Goal: Task Accomplishment & Management: Use online tool/utility

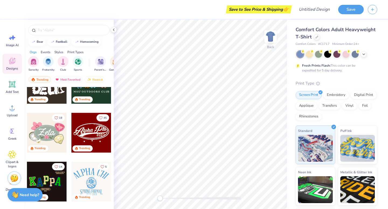
scroll to position [131, 0]
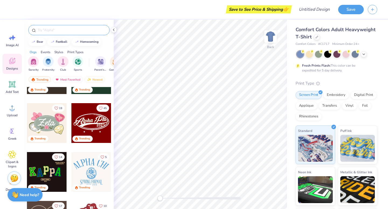
click at [71, 31] on input "text" at bounding box center [71, 29] width 69 height 5
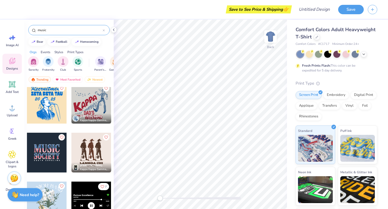
scroll to position [0, 0]
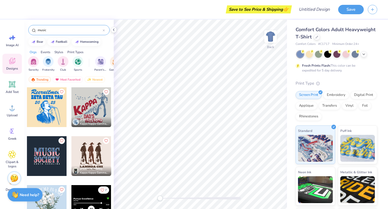
type input "music"
click at [82, 100] on div at bounding box center [91, 108] width 40 height 40
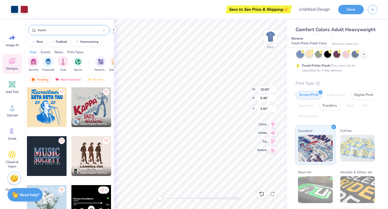
click at [308, 54] on div at bounding box center [309, 53] width 7 height 7
click at [364, 53] on icon at bounding box center [363, 54] width 4 height 4
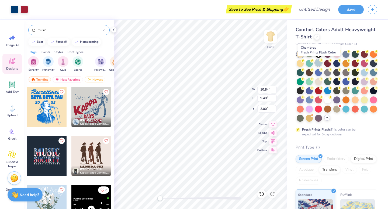
click at [318, 64] on div at bounding box center [318, 63] width 7 height 7
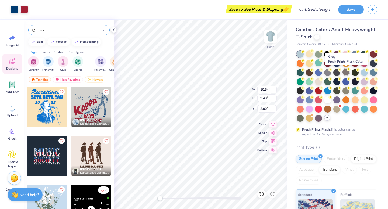
click at [347, 72] on div at bounding box center [345, 72] width 7 height 7
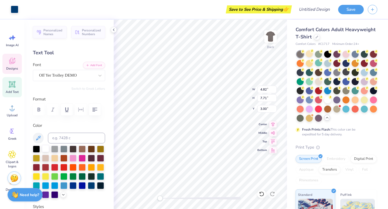
click at [46, 150] on div at bounding box center [45, 148] width 7 height 7
click at [12, 8] on div at bounding box center [15, 9] width 8 height 8
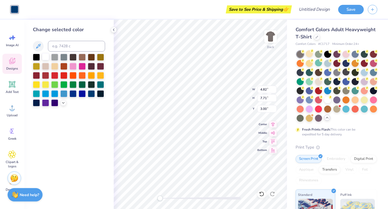
click at [45, 57] on div at bounding box center [45, 56] width 7 height 7
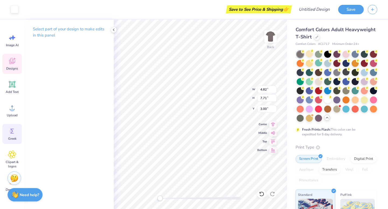
scroll to position [26, 0]
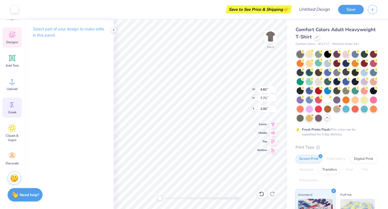
click at [16, 140] on span "Clipart & logos" at bounding box center [12, 138] width 18 height 9
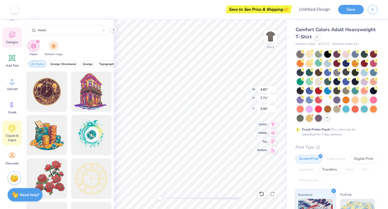
type input "music"
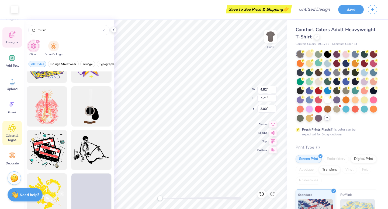
scroll to position [770, 0]
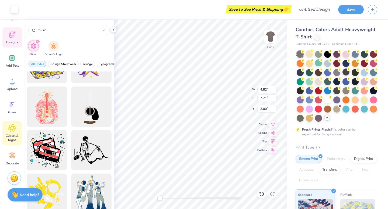
click at [9, 13] on div "Art colors" at bounding box center [9, 9] width 18 height 19
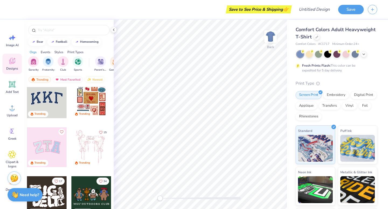
scroll to position [9, 0]
click at [48, 62] on img "filter for Fraternity" at bounding box center [48, 61] width 6 height 6
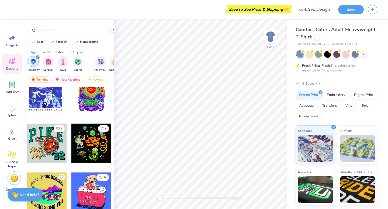
scroll to position [5208, 0]
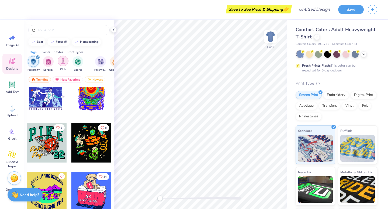
click at [63, 63] on img "filter for Club" at bounding box center [63, 61] width 6 height 6
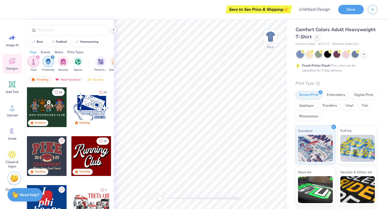
click at [51, 55] on div "filter for Fraternity" at bounding box center [52, 57] width 5 height 5
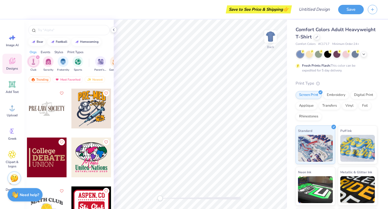
scroll to position [3528, 0]
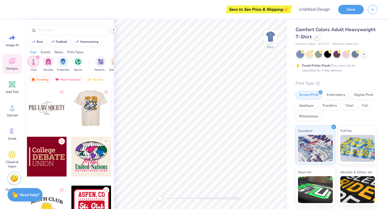
click at [84, 107] on div at bounding box center [91, 108] width 40 height 40
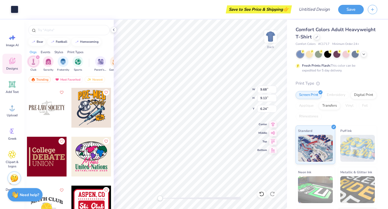
type input "9.68"
type input "9.13"
type input "6.24"
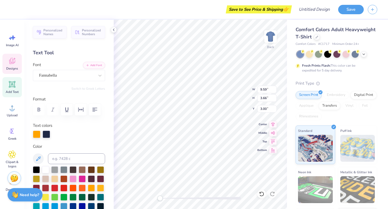
scroll to position [0, 0]
type textarea "P"
type textarea "[PERSON_NAME]"
type input "12.03"
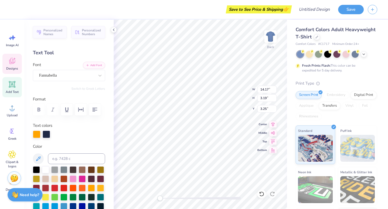
type input "2.71"
type input "3.73"
type input "5.54"
type input "2.65"
type input "6.22"
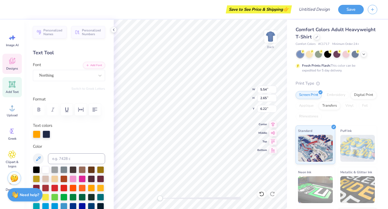
type textarea "Music"
type input "2.24"
type input "2.38"
type input "8.54"
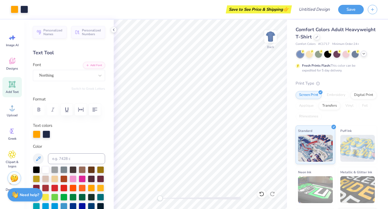
click at [365, 53] on icon at bounding box center [363, 54] width 4 height 4
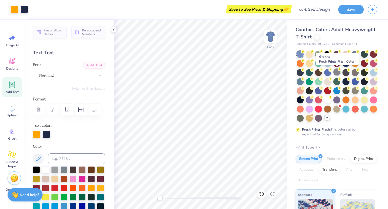
click at [338, 73] on div at bounding box center [336, 72] width 7 height 7
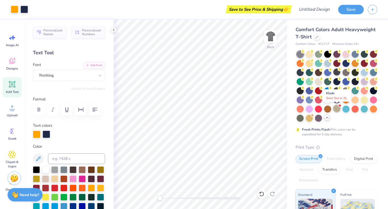
click at [336, 108] on div at bounding box center [336, 108] width 7 height 7
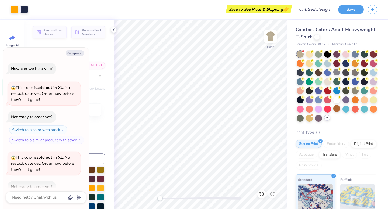
scroll to position [30, 0]
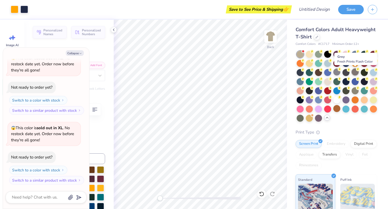
click at [355, 73] on div at bounding box center [354, 72] width 7 height 7
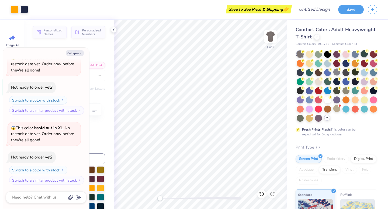
click at [365, 51] on circle at bounding box center [367, 51] width 4 height 4
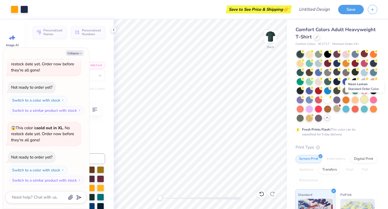
click at [364, 97] on div at bounding box center [364, 99] width 7 height 7
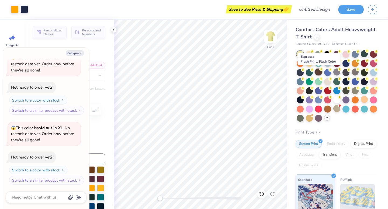
click at [316, 70] on div at bounding box center [318, 72] width 7 height 7
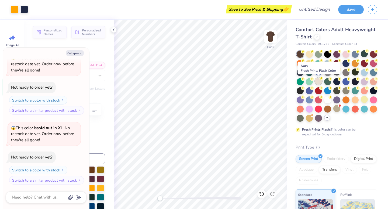
click at [318, 83] on div at bounding box center [318, 81] width 7 height 7
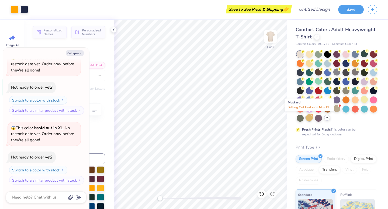
click at [309, 118] on div at bounding box center [309, 117] width 7 height 7
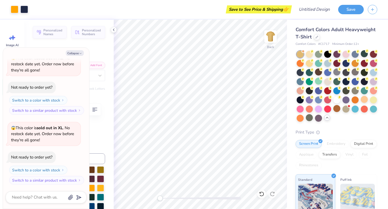
scroll to position [100, 0]
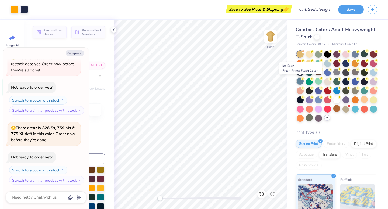
click at [302, 79] on circle at bounding box center [303, 79] width 4 height 4
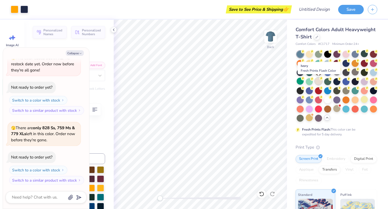
click at [318, 85] on div at bounding box center [318, 81] width 7 height 7
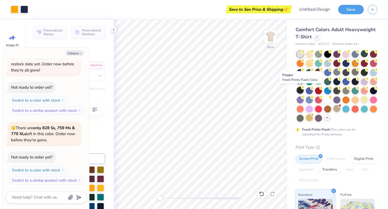
click at [299, 92] on div at bounding box center [299, 90] width 7 height 7
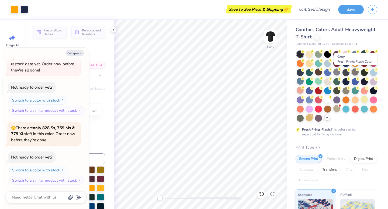
click at [355, 74] on div at bounding box center [354, 72] width 7 height 7
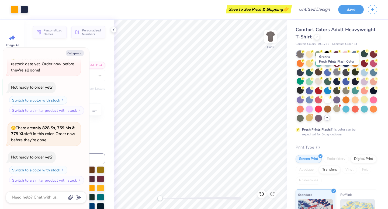
click at [337, 72] on div at bounding box center [336, 72] width 7 height 7
click at [102, 138] on div at bounding box center [69, 135] width 72 height 8
click at [88, 46] on div "Personalized Names Personalized Numbers Text Tool Add Font Font Northing Switch…" at bounding box center [68, 115] width 89 height 190
click at [99, 144] on label "Color" at bounding box center [69, 147] width 72 height 6
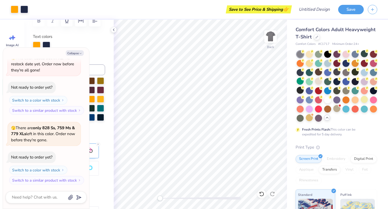
scroll to position [96, 0]
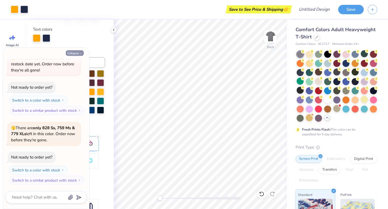
click at [79, 53] on icon "button" at bounding box center [80, 53] width 3 height 3
type textarea "x"
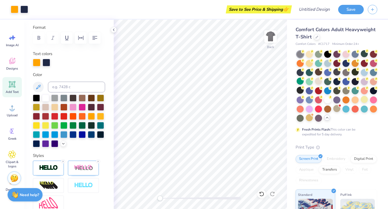
scroll to position [93, 0]
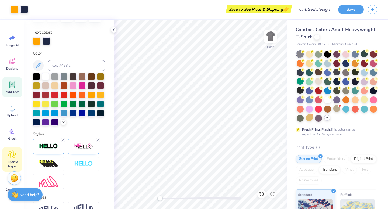
click at [10, 159] on div "Clipart & logos" at bounding box center [11, 160] width 19 height 25
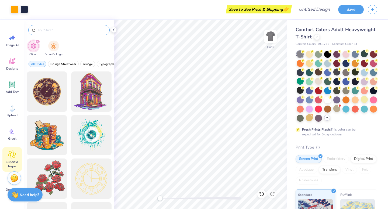
click at [63, 30] on input "text" at bounding box center [71, 29] width 69 height 5
type input "music"
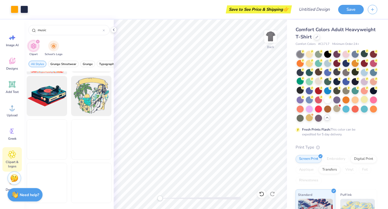
scroll to position [1113, 0]
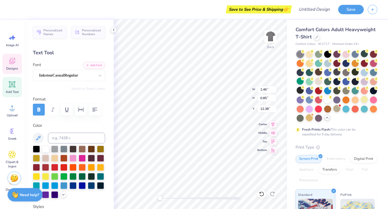
click at [12, 93] on span "Add Text" at bounding box center [12, 92] width 13 height 4
type input "5.59"
type input "1.62"
type input "11.69"
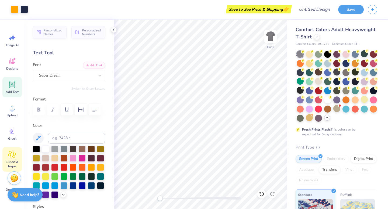
click at [14, 154] on icon at bounding box center [12, 155] width 8 height 8
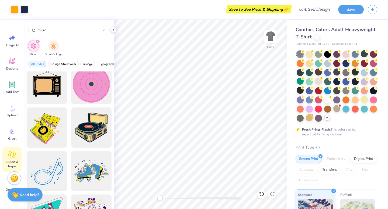
scroll to position [837, 0]
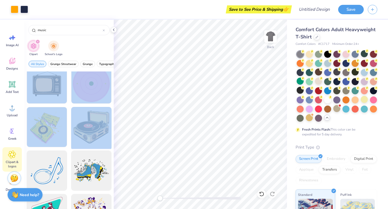
drag, startPoint x: 71, startPoint y: 119, endPoint x: 77, endPoint y: 146, distance: 27.9
click at [77, 146] on div at bounding box center [91, 127] width 44 height 44
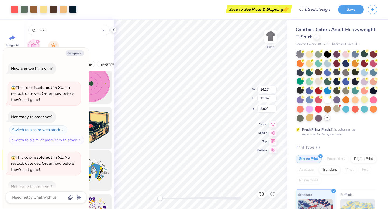
scroll to position [153, 0]
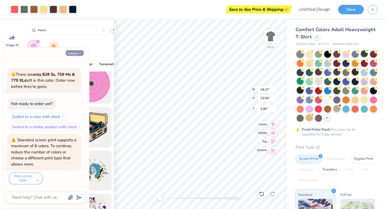
click at [72, 52] on button "Collapse" at bounding box center [75, 53] width 18 height 6
type textarea "x"
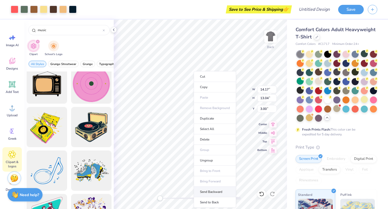
click at [219, 194] on li "Send Backward" at bounding box center [215, 192] width 42 height 11
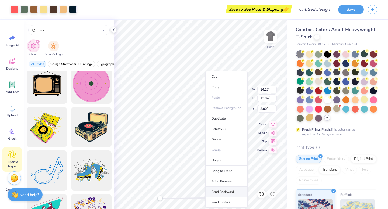
click at [238, 196] on li "Send Backward" at bounding box center [226, 192] width 42 height 11
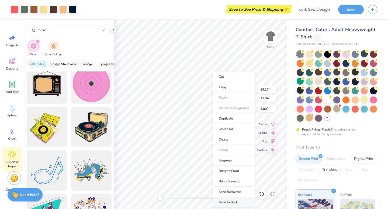
click at [235, 206] on li "Send to Back" at bounding box center [233, 203] width 42 height 11
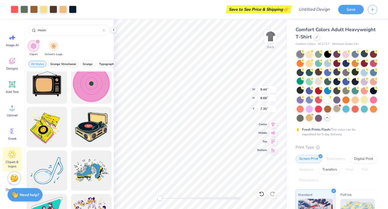
type input "9.44"
type input "8.68"
type input "7.35"
type input "3.42"
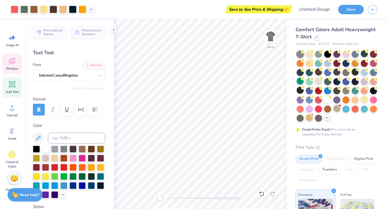
click at [11, 59] on icon at bounding box center [12, 61] width 8 height 8
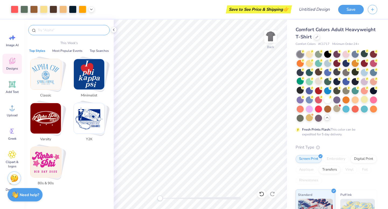
click at [57, 29] on input "text" at bounding box center [71, 29] width 69 height 5
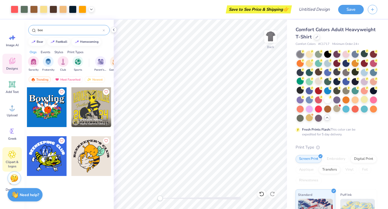
type input "bee"
click at [14, 148] on div "Clipart & logos" at bounding box center [11, 160] width 19 height 25
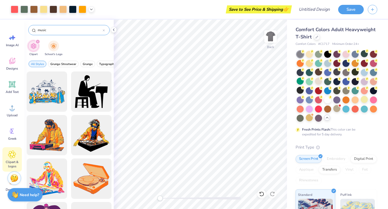
click at [61, 30] on input "music" at bounding box center [69, 29] width 65 height 5
click at [50, 51] on div "School's Logo" at bounding box center [54, 48] width 18 height 16
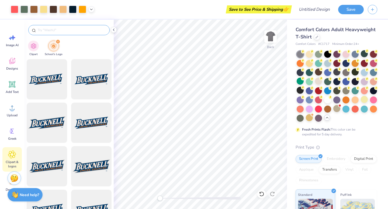
click at [61, 26] on div at bounding box center [68, 30] width 81 height 10
click at [60, 30] on input "text" at bounding box center [71, 29] width 69 height 5
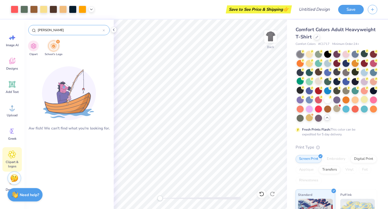
click at [53, 32] on input "[PERSON_NAME]" at bounding box center [69, 29] width 65 height 5
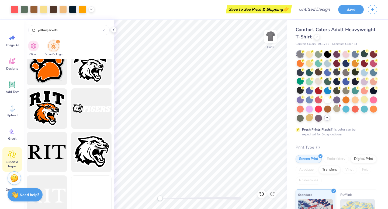
scroll to position [2472, 0]
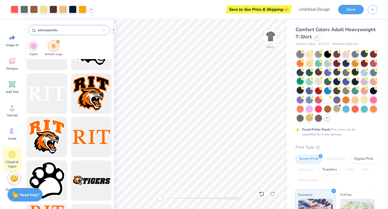
click at [64, 31] on input "yellowjackets" at bounding box center [69, 29] width 65 height 5
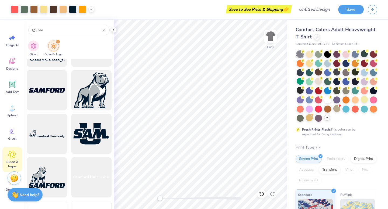
scroll to position [77, 0]
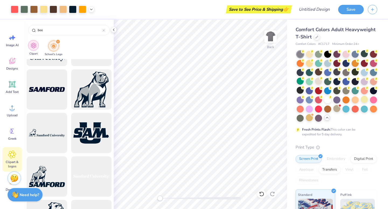
click at [30, 48] on img "filter for Clipart" at bounding box center [33, 46] width 6 height 6
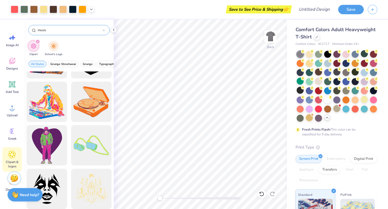
click at [67, 30] on input "music" at bounding box center [69, 29] width 65 height 5
type input "bee"
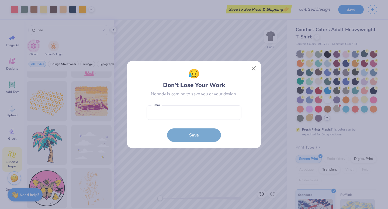
scroll to position [601, 0]
click at [253, 68] on button "Close" at bounding box center [254, 69] width 10 height 10
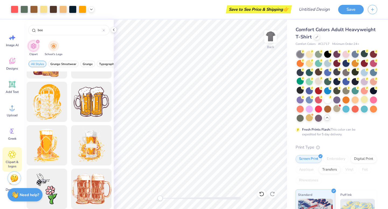
scroll to position [0, 0]
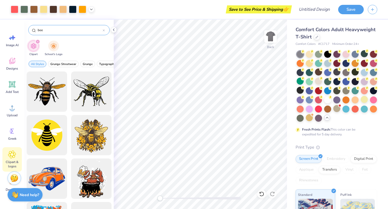
click at [101, 30] on input "bee" at bounding box center [69, 29] width 65 height 5
click at [102, 31] on input "bee" at bounding box center [69, 29] width 65 height 5
click at [105, 28] on div "bee" at bounding box center [68, 30] width 81 height 10
click at [104, 29] on div at bounding box center [104, 30] width 2 height 5
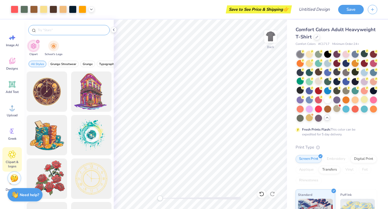
click at [90, 31] on input "text" at bounding box center [71, 29] width 69 height 5
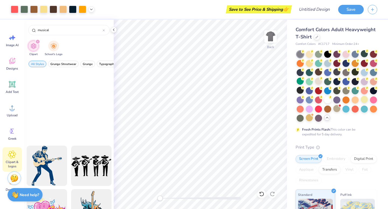
scroll to position [533, 0]
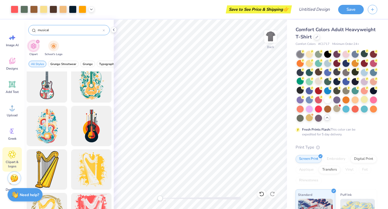
click at [66, 30] on input "musical" at bounding box center [69, 29] width 65 height 5
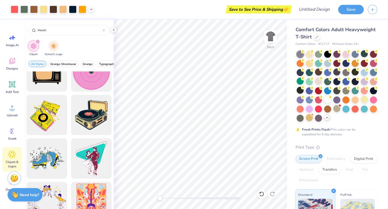
scroll to position [937, 0]
type input "music"
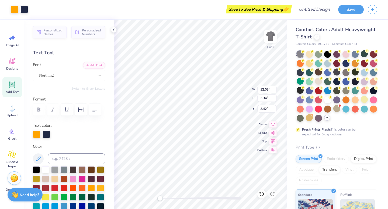
type input "3.46"
click at [37, 135] on div at bounding box center [37, 134] width 8 height 8
click at [47, 200] on div at bounding box center [45, 197] width 7 height 7
click at [47, 196] on div at bounding box center [45, 197] width 7 height 7
click at [36, 132] on div at bounding box center [37, 134] width 8 height 8
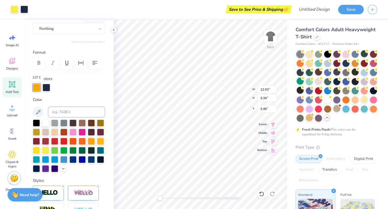
scroll to position [48, 0]
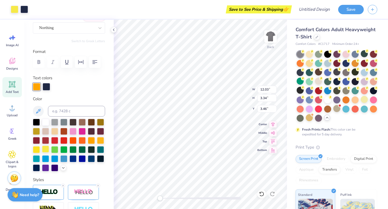
click at [48, 149] on div at bounding box center [45, 149] width 7 height 7
click at [37, 111] on icon at bounding box center [38, 111] width 5 height 5
click at [71, 91] on div "Personalized Names Personalized Numbers Text Tool Add Font Font Northing Switch…" at bounding box center [68, 115] width 89 height 190
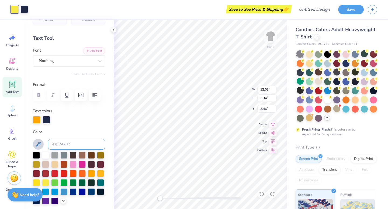
scroll to position [0, 0]
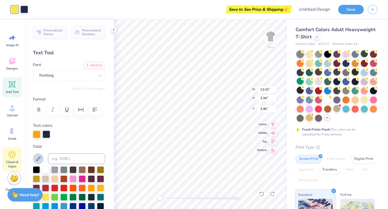
click at [16, 165] on span "Clipart & logos" at bounding box center [12, 164] width 18 height 9
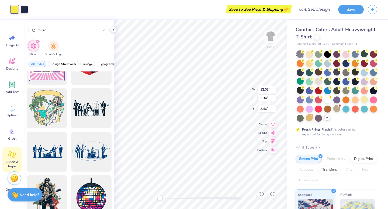
scroll to position [1118, 0]
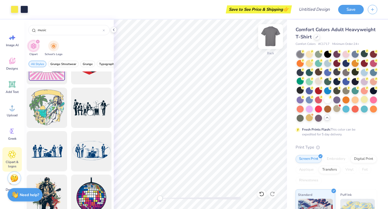
click at [278, 36] on img at bounding box center [271, 37] width 22 height 22
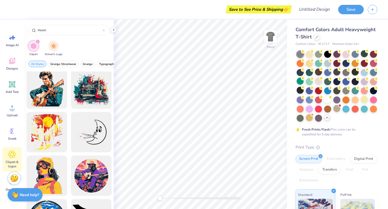
scroll to position [1091, 0]
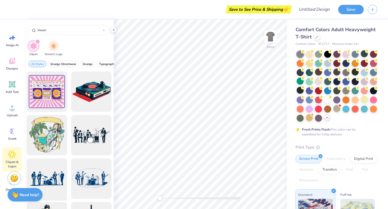
click at [47, 173] on div at bounding box center [47, 179] width 44 height 44
click at [15, 11] on div at bounding box center [15, 9] width 8 height 8
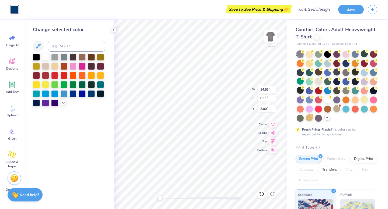
click at [46, 57] on div at bounding box center [45, 56] width 7 height 7
click at [113, 29] on icon at bounding box center [113, 30] width 4 height 4
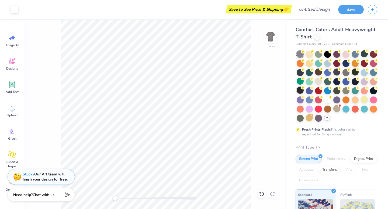
click at [299, 90] on div at bounding box center [299, 90] width 7 height 7
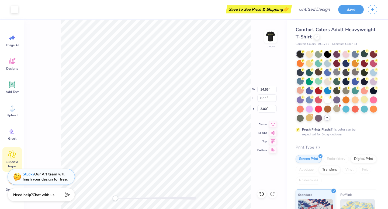
click at [10, 156] on icon at bounding box center [12, 155] width 8 height 8
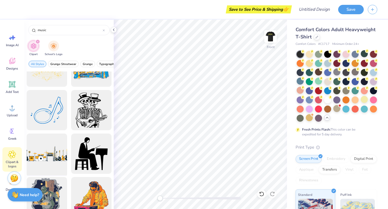
scroll to position [25, 0]
click at [53, 119] on div at bounding box center [47, 111] width 44 height 44
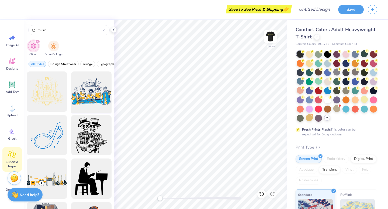
click at [93, 96] on div at bounding box center [91, 92] width 44 height 44
click at [272, 35] on img at bounding box center [271, 37] width 22 height 22
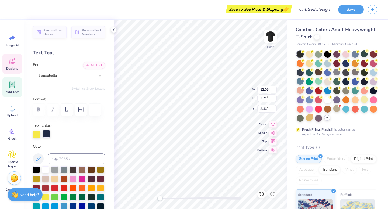
click at [50, 135] on div at bounding box center [47, 134] width 8 height 8
click at [54, 170] on div at bounding box center [54, 169] width 7 height 7
click at [37, 170] on div at bounding box center [36, 169] width 7 height 7
drag, startPoint x: 365, startPoint y: 98, endPoint x: 349, endPoint y: 120, distance: 27.5
click at [348, 120] on div at bounding box center [336, 86] width 81 height 71
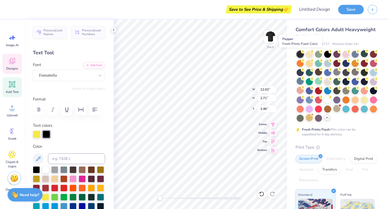
click at [301, 53] on icon at bounding box center [303, 52] width 4 height 4
click at [329, 62] on div at bounding box center [327, 63] width 7 height 7
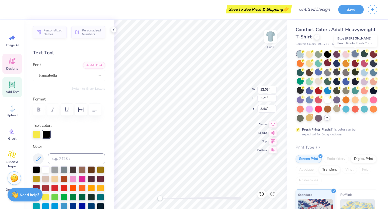
click at [355, 57] on div at bounding box center [354, 53] width 7 height 7
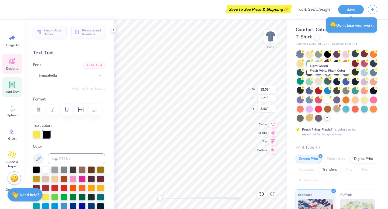
click at [326, 83] on div at bounding box center [327, 81] width 7 height 7
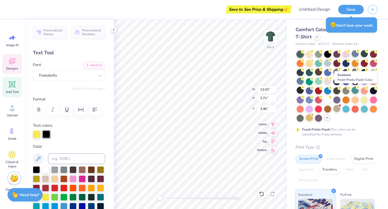
click at [357, 90] on div at bounding box center [354, 90] width 7 height 7
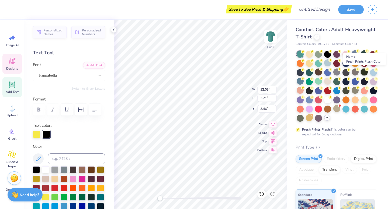
click at [364, 71] on div at bounding box center [364, 72] width 7 height 7
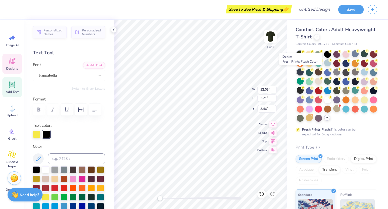
click at [299, 72] on div at bounding box center [299, 72] width 7 height 7
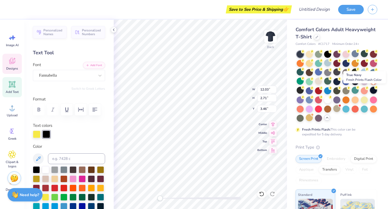
click at [373, 91] on div at bounding box center [373, 90] width 7 height 7
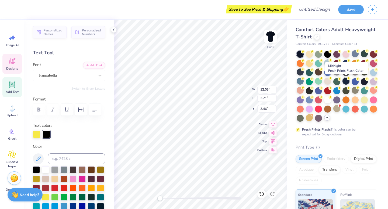
click at [346, 84] on div at bounding box center [345, 81] width 7 height 7
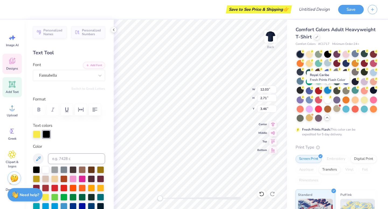
click at [327, 92] on div at bounding box center [327, 90] width 7 height 7
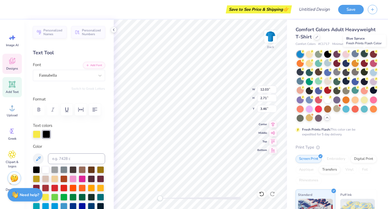
click at [364, 55] on div at bounding box center [364, 53] width 7 height 7
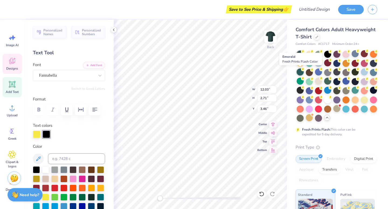
click at [302, 75] on div at bounding box center [299, 72] width 7 height 7
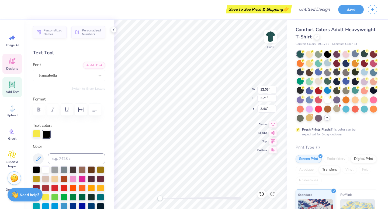
click at [37, 134] on div at bounding box center [37, 134] width 8 height 8
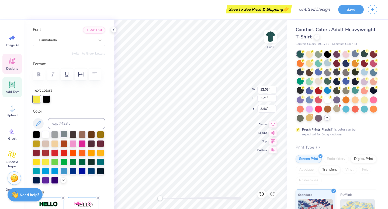
scroll to position [40, 0]
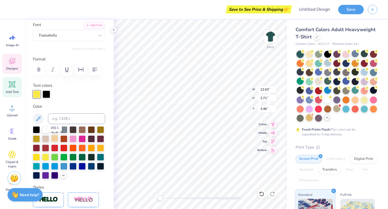
click at [57, 140] on div at bounding box center [54, 138] width 7 height 7
click at [54, 157] on div at bounding box center [54, 156] width 7 height 7
click at [45, 129] on div at bounding box center [45, 129] width 7 height 7
click at [46, 130] on div at bounding box center [45, 129] width 7 height 7
click at [46, 92] on div at bounding box center [47, 94] width 8 height 8
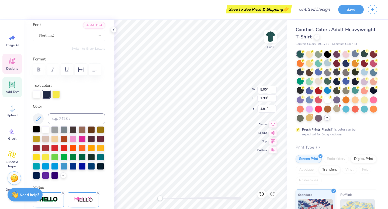
click at [37, 128] on div at bounding box center [36, 129] width 7 height 7
click at [72, 107] on label "Color" at bounding box center [69, 107] width 72 height 6
type input "12.03"
type input "2.71"
type input "3.46"
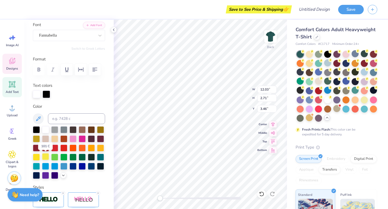
click at [46, 156] on div at bounding box center [45, 156] width 7 height 7
click at [39, 121] on icon at bounding box center [38, 119] width 6 height 6
click at [38, 118] on icon at bounding box center [38, 119] width 6 height 6
click at [62, 121] on input at bounding box center [76, 119] width 57 height 11
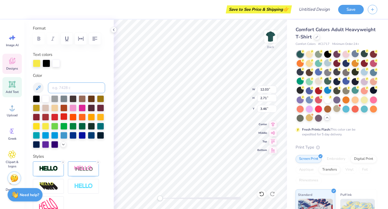
scroll to position [72, 0]
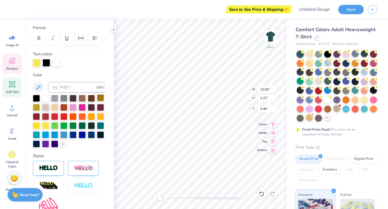
click at [101, 100] on div at bounding box center [100, 98] width 7 height 7
click at [52, 108] on div at bounding box center [54, 107] width 7 height 7
click at [46, 106] on div at bounding box center [45, 107] width 7 height 7
click at [37, 106] on div at bounding box center [36, 107] width 7 height 7
click at [89, 127] on div at bounding box center [91, 125] width 7 height 7
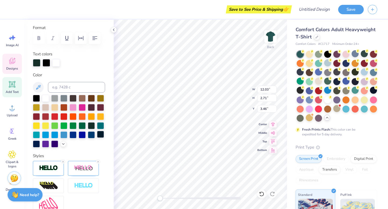
click at [100, 131] on div at bounding box center [100, 134] width 7 height 7
click at [90, 125] on div at bounding box center [91, 125] width 7 height 7
click at [47, 64] on div at bounding box center [47, 63] width 8 height 8
click at [46, 98] on div at bounding box center [45, 98] width 7 height 7
click at [81, 97] on div at bounding box center [82, 98] width 7 height 7
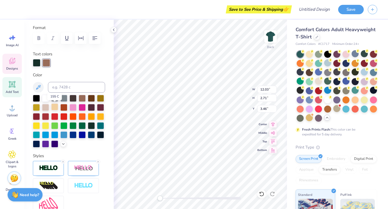
click at [51, 109] on div at bounding box center [54, 107] width 7 height 7
click at [46, 99] on div at bounding box center [45, 98] width 7 height 7
click at [88, 72] on label "Color" at bounding box center [69, 75] width 72 height 6
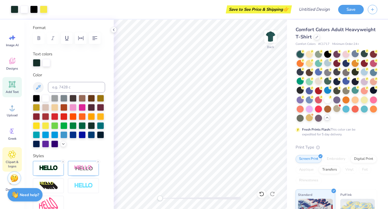
click at [15, 161] on span "Clipart & logos" at bounding box center [12, 164] width 18 height 9
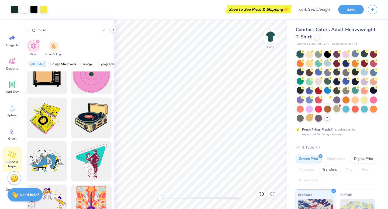
scroll to position [935, 0]
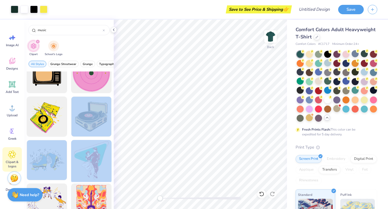
drag, startPoint x: 98, startPoint y: 120, endPoint x: 74, endPoint y: 142, distance: 32.8
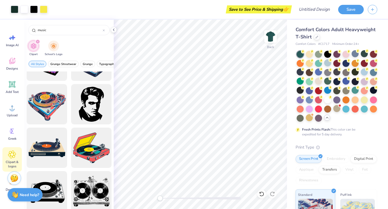
scroll to position [1602, 0]
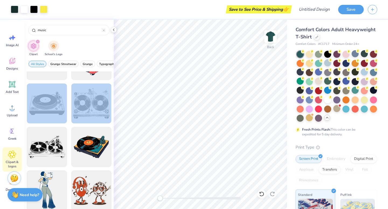
drag, startPoint x: 78, startPoint y: 111, endPoint x: 65, endPoint y: 127, distance: 19.9
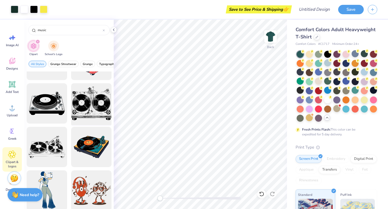
click at [95, 102] on div at bounding box center [91, 104] width 44 height 44
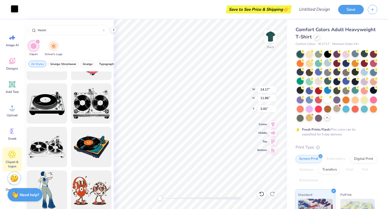
click at [14, 7] on div at bounding box center [15, 9] width 8 height 8
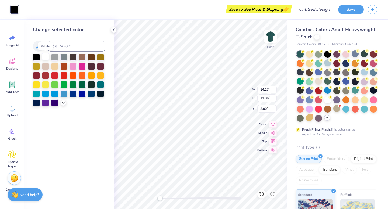
click at [46, 58] on div at bounding box center [45, 56] width 7 height 7
type input "10.51"
type input "8.80"
type input "9.85"
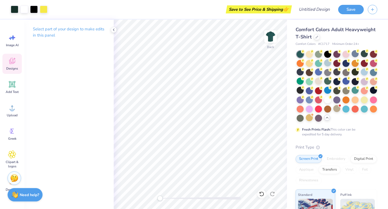
click at [14, 62] on icon at bounding box center [12, 61] width 8 height 8
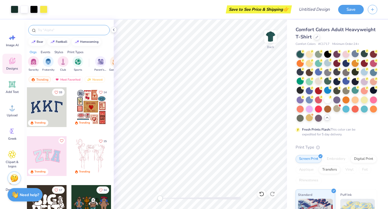
click at [70, 32] on input "text" at bounding box center [71, 29] width 69 height 5
type input "beach"
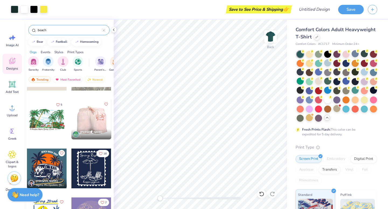
scroll to position [86, 0]
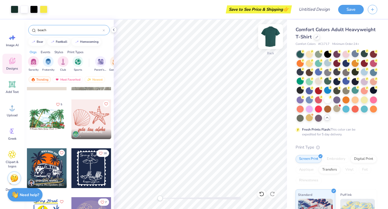
click at [269, 38] on img at bounding box center [271, 37] width 22 height 22
click at [47, 123] on div at bounding box center [47, 120] width 40 height 40
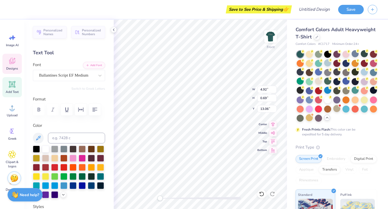
scroll to position [0, 0]
type input "4.40"
type input "0.51"
type input "13.17"
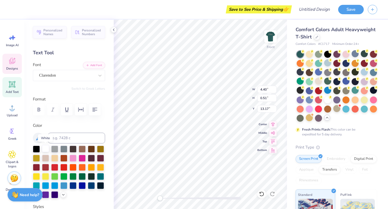
click at [45, 148] on div at bounding box center [45, 148] width 7 height 7
type textarea "Pi Kappa Alpha"
click at [264, 195] on icon at bounding box center [261, 194] width 5 height 5
click at [260, 194] on icon at bounding box center [261, 194] width 5 height 5
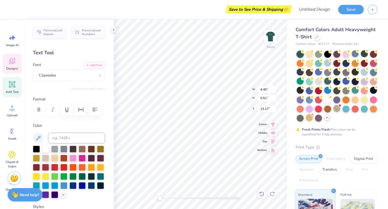
click at [260, 194] on icon at bounding box center [260, 193] width 1 height 1
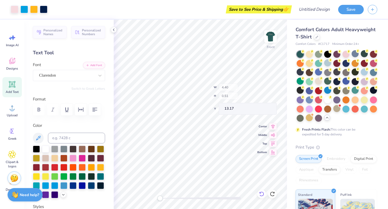
type input "14.53"
type input "9.92"
type input "3.00"
click at [274, 195] on icon at bounding box center [272, 194] width 5 height 5
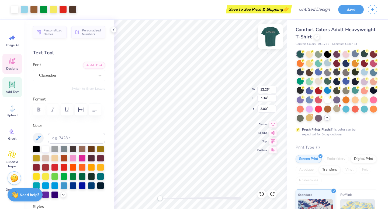
click at [272, 31] on div at bounding box center [270, 36] width 25 height 25
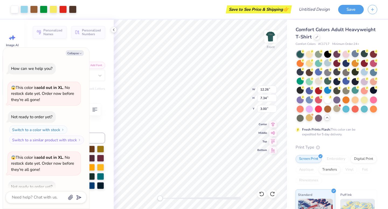
scroll to position [207, 0]
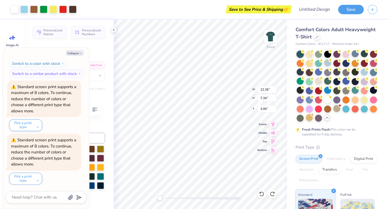
click at [95, 47] on div "Personalized Names Personalized Numbers Text Tool Add Font Font Clarendon Switc…" at bounding box center [68, 115] width 89 height 190
click at [73, 56] on div "Collapse How can we help you? 😱 This color is sold out in XL . No restock date …" at bounding box center [46, 129] width 86 height 162
click at [75, 52] on button "Collapse" at bounding box center [75, 53] width 18 height 6
type textarea "x"
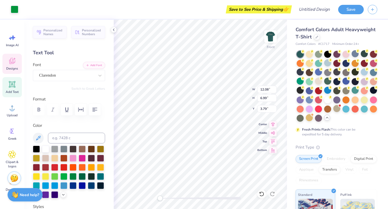
type input "9.31"
type input "4.37"
type input "4.41"
click at [15, 64] on icon at bounding box center [12, 61] width 8 height 8
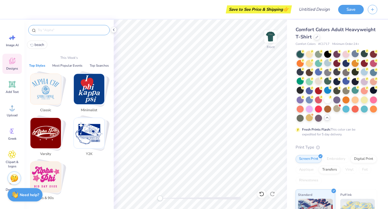
click at [74, 30] on input "text" at bounding box center [71, 29] width 69 height 5
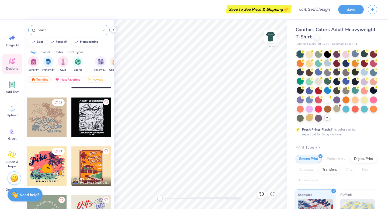
scroll to position [234, 0]
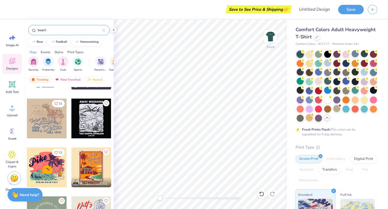
type input "beach"
click at [91, 169] on div at bounding box center [91, 168] width 40 height 40
click at [15, 7] on div at bounding box center [15, 9] width 8 height 8
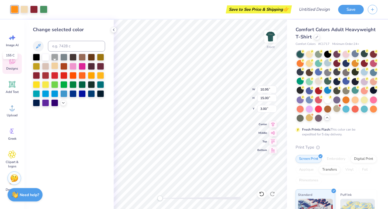
click at [54, 65] on div at bounding box center [54, 65] width 7 height 7
click at [23, 8] on div at bounding box center [24, 9] width 8 height 8
click at [83, 59] on div at bounding box center [82, 56] width 7 height 7
click at [83, 83] on div at bounding box center [82, 84] width 7 height 7
click at [48, 58] on div at bounding box center [45, 56] width 7 height 7
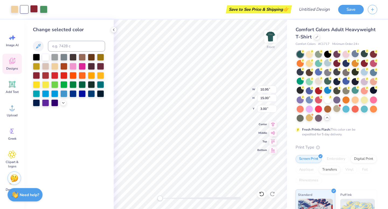
click at [35, 8] on div at bounding box center [34, 9] width 8 height 8
click at [35, 58] on div at bounding box center [36, 56] width 7 height 7
click at [90, 56] on div at bounding box center [91, 56] width 7 height 7
click at [91, 66] on div at bounding box center [91, 65] width 7 height 7
click at [37, 56] on div at bounding box center [36, 56] width 7 height 7
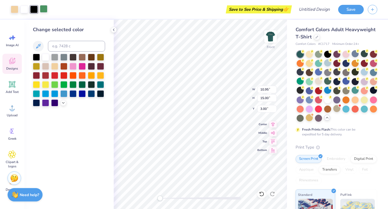
click at [45, 11] on div at bounding box center [44, 9] width 8 height 8
click at [90, 82] on div at bounding box center [91, 84] width 7 height 7
click at [101, 85] on div at bounding box center [100, 84] width 7 height 7
click at [14, 11] on div at bounding box center [15, 9] width 8 height 8
click at [100, 57] on div at bounding box center [100, 56] width 7 height 7
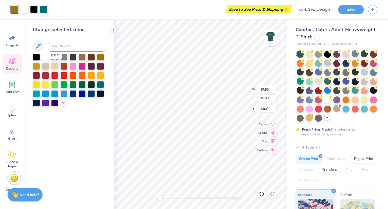
click at [55, 66] on div at bounding box center [54, 65] width 7 height 7
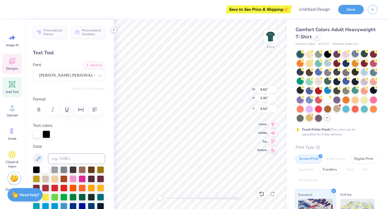
type input "3.62"
type input "2.13"
type input "3.66"
type textarea "Where words"
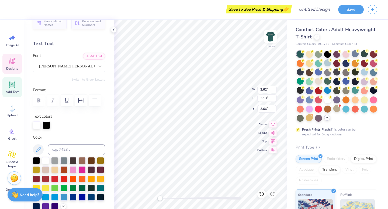
scroll to position [0, 0]
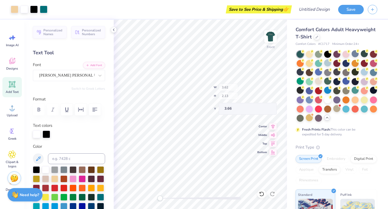
type input "12.69"
type input "4.20"
type input "2.55"
type input "9.39"
type input "3.11"
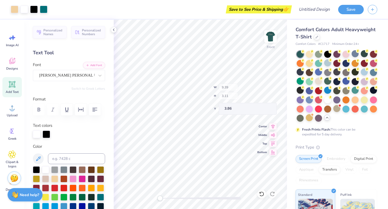
type input "3.86"
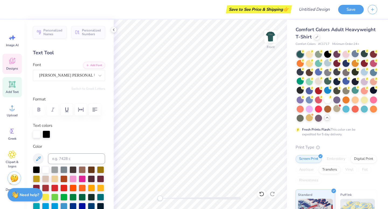
click at [20, 64] on div "Designs" at bounding box center [11, 64] width 19 height 20
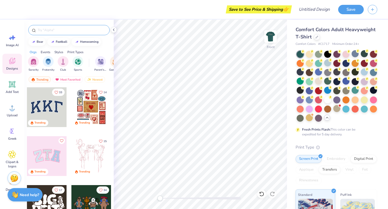
click at [58, 32] on input "text" at bounding box center [71, 29] width 69 height 5
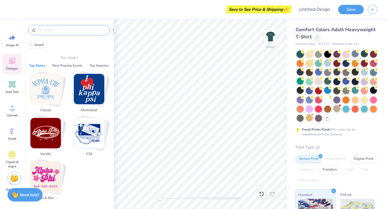
type input "m"
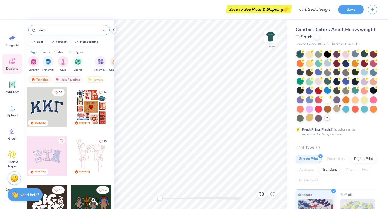
type input "beach"
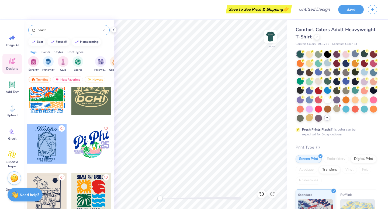
scroll to position [748, 0]
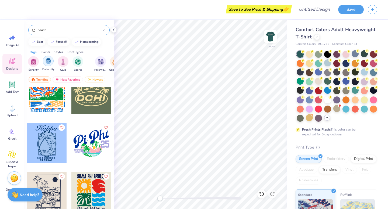
click at [48, 62] on img "filter for Fraternity" at bounding box center [48, 61] width 6 height 6
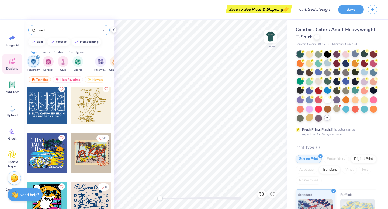
scroll to position [749, 0]
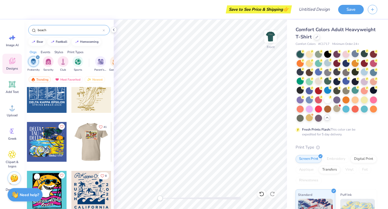
click at [92, 145] on div at bounding box center [91, 142] width 40 height 40
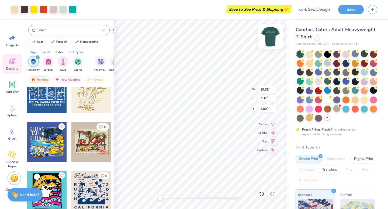
click at [269, 36] on img at bounding box center [271, 37] width 22 height 22
